Goal: Check status: Check status

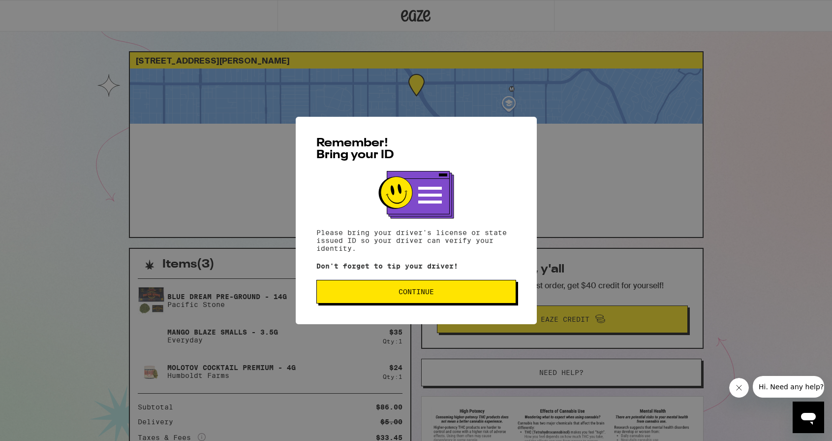
click at [476, 292] on span "Continue" at bounding box center [416, 291] width 183 height 7
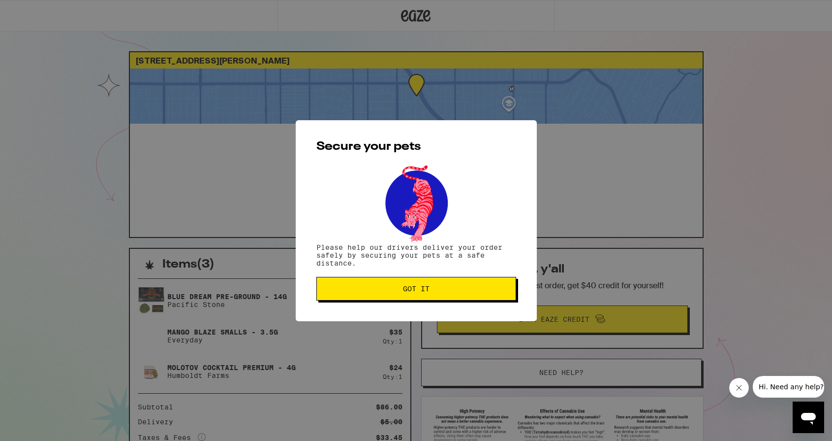
click at [414, 298] on button "Got it" at bounding box center [417, 289] width 200 height 24
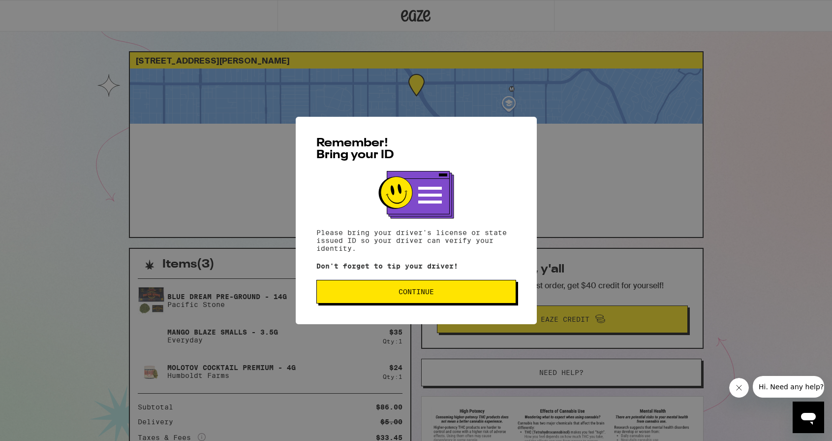
click at [407, 292] on span "Continue" at bounding box center [416, 291] width 35 height 7
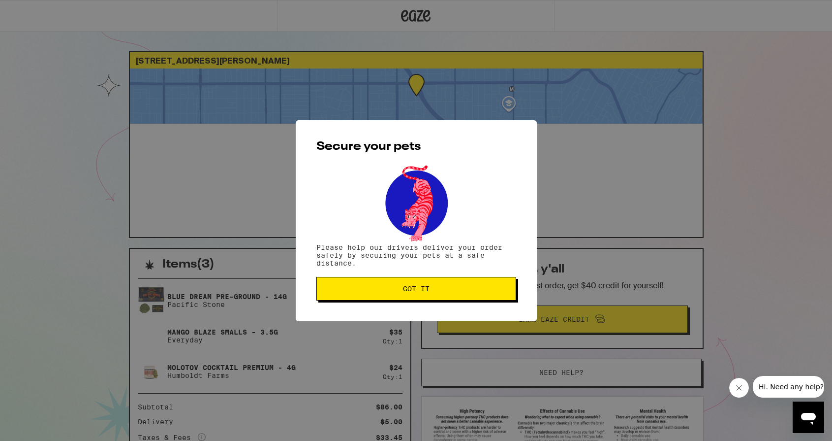
click at [421, 300] on button "Got it" at bounding box center [417, 289] width 200 height 24
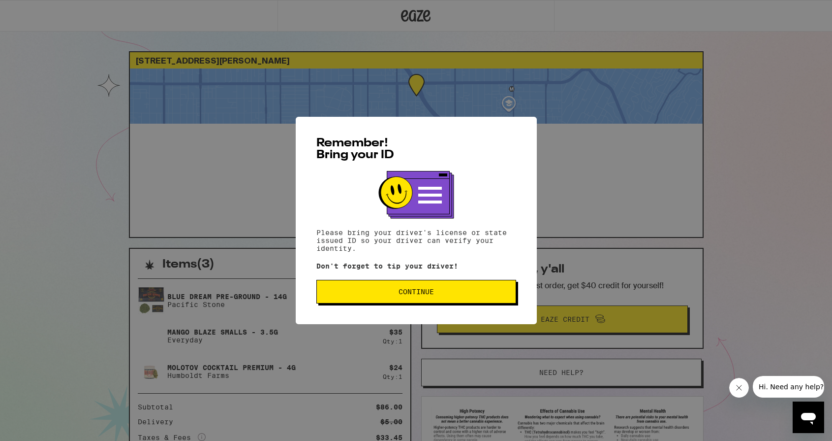
click at [444, 291] on span "Continue" at bounding box center [416, 291] width 183 height 7
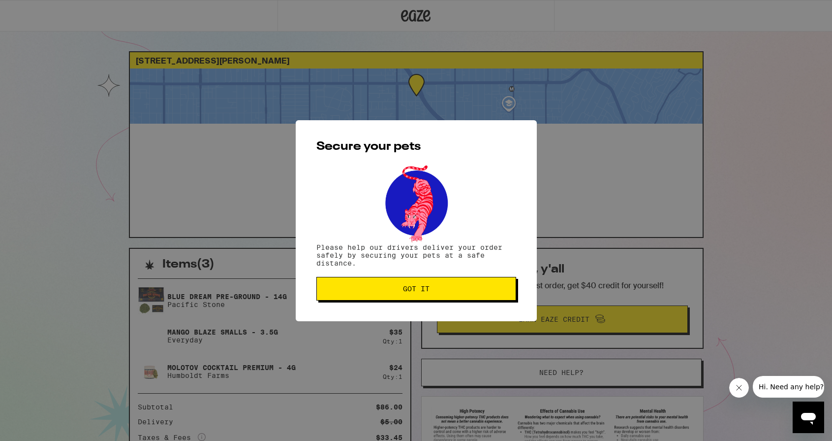
click at [419, 283] on button "Got it" at bounding box center [417, 289] width 200 height 24
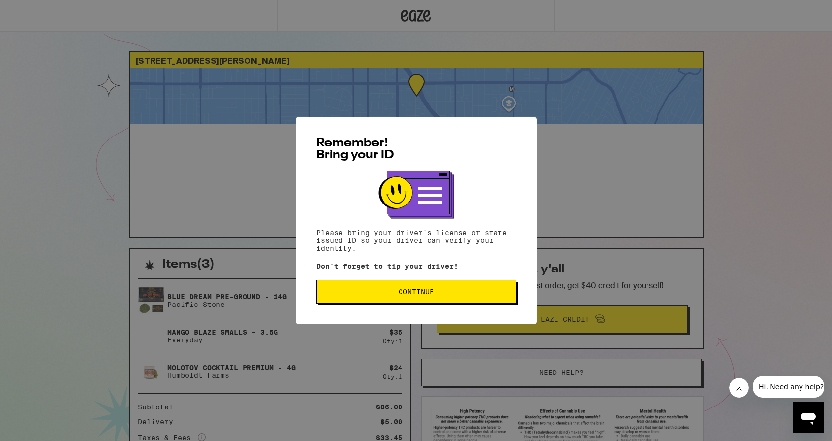
click at [447, 295] on span "Continue" at bounding box center [416, 291] width 183 height 7
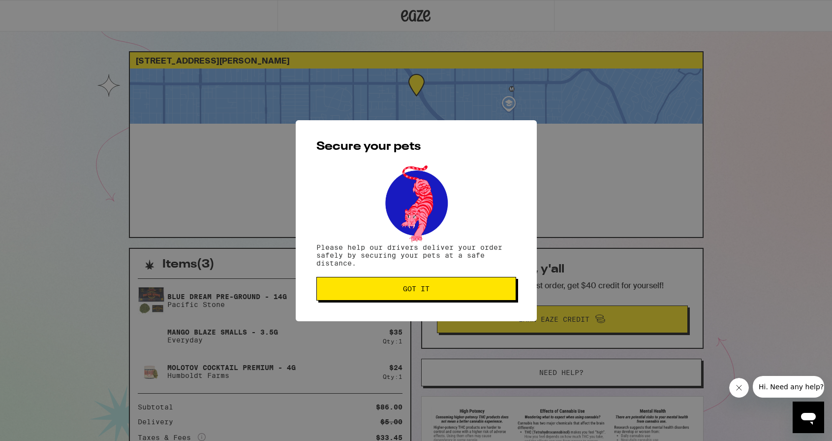
click at [432, 288] on span "Got it" at bounding box center [416, 288] width 183 height 7
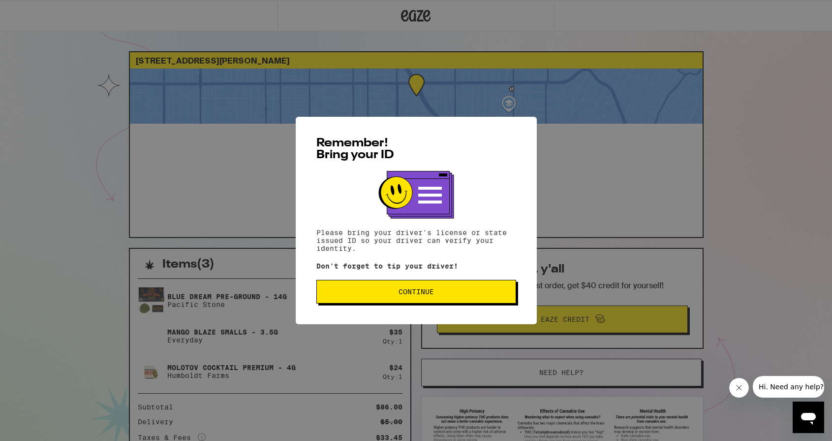
click at [513, 106] on div "Remember! Bring your ID Please bring your driver's license or state issued ID s…" at bounding box center [416, 220] width 832 height 441
click at [425, 294] on span "Continue" at bounding box center [416, 291] width 35 height 7
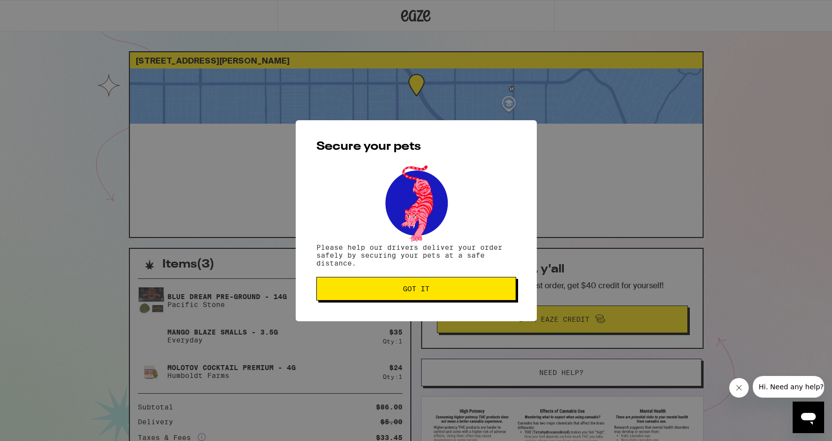
click at [467, 294] on button "Got it" at bounding box center [417, 289] width 200 height 24
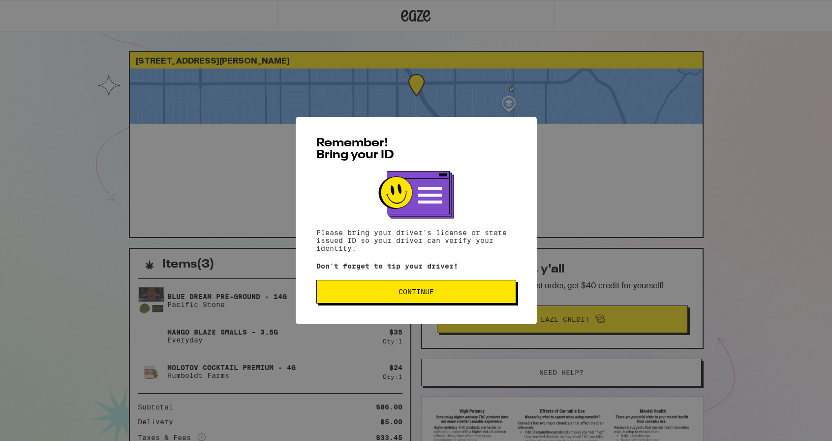
click at [369, 288] on button "Continue" at bounding box center [417, 292] width 200 height 24
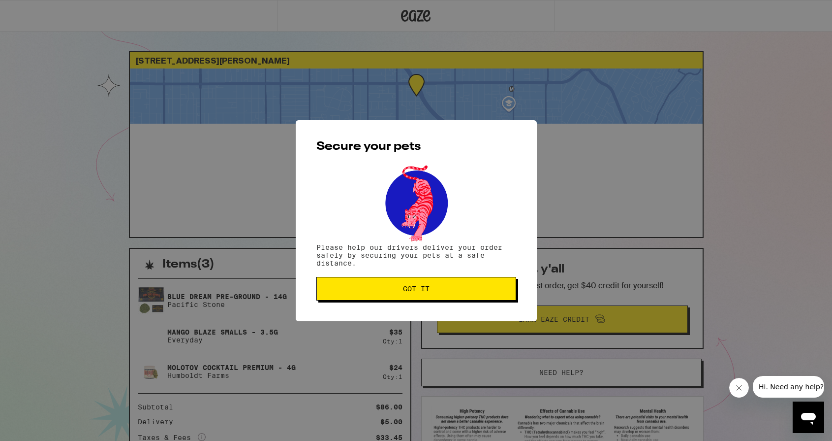
click at [388, 288] on span "Got it" at bounding box center [416, 288] width 183 height 7
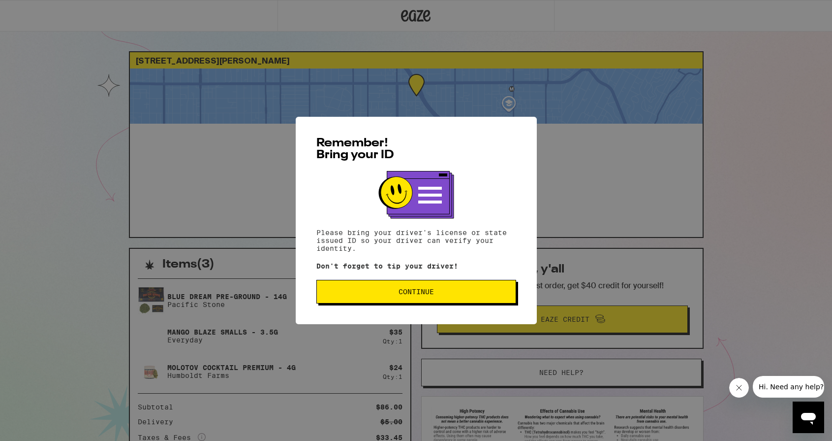
click at [482, 284] on button "Continue" at bounding box center [417, 292] width 200 height 24
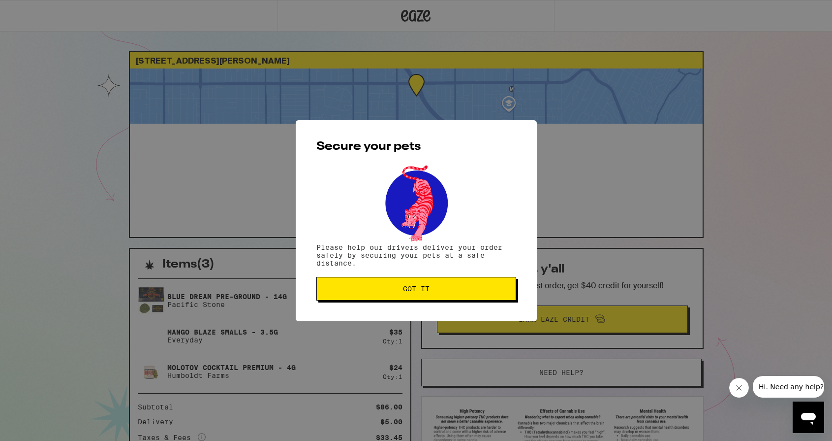
click at [408, 304] on div "Secure your pets Please help our drivers deliver your order safely by securing …" at bounding box center [416, 220] width 241 height 201
click at [401, 289] on span "Got it" at bounding box center [416, 288] width 183 height 7
